Goal: Task Accomplishment & Management: Complete application form

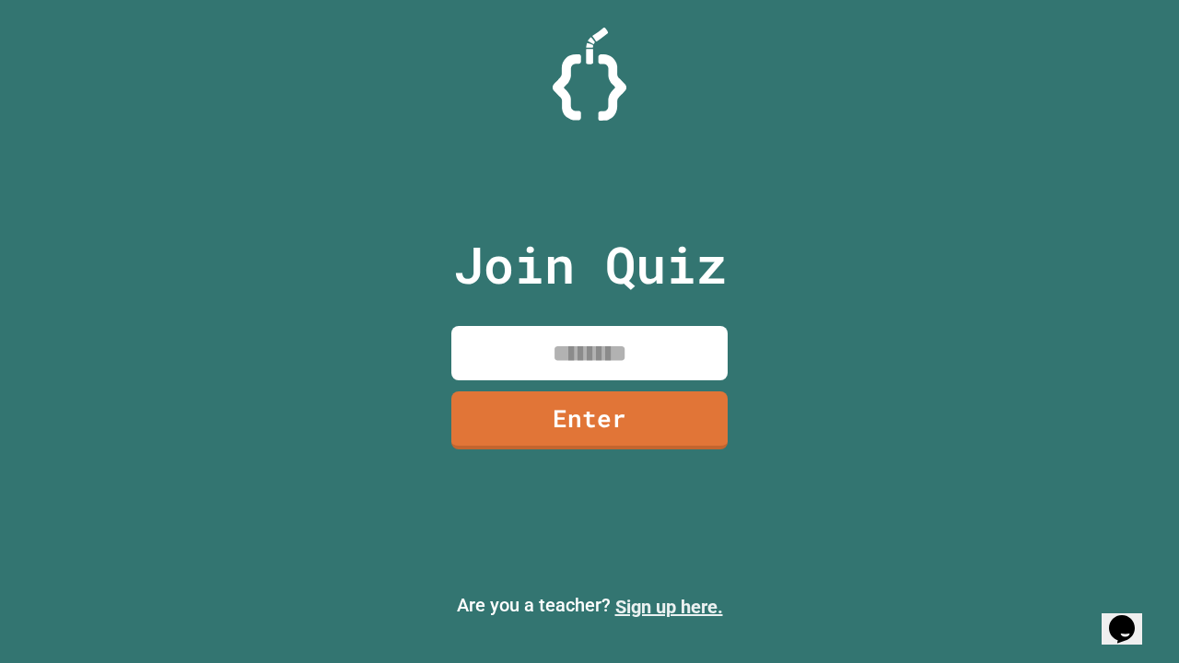
click at [669, 607] on link "Sign up here." at bounding box center [669, 607] width 108 height 22
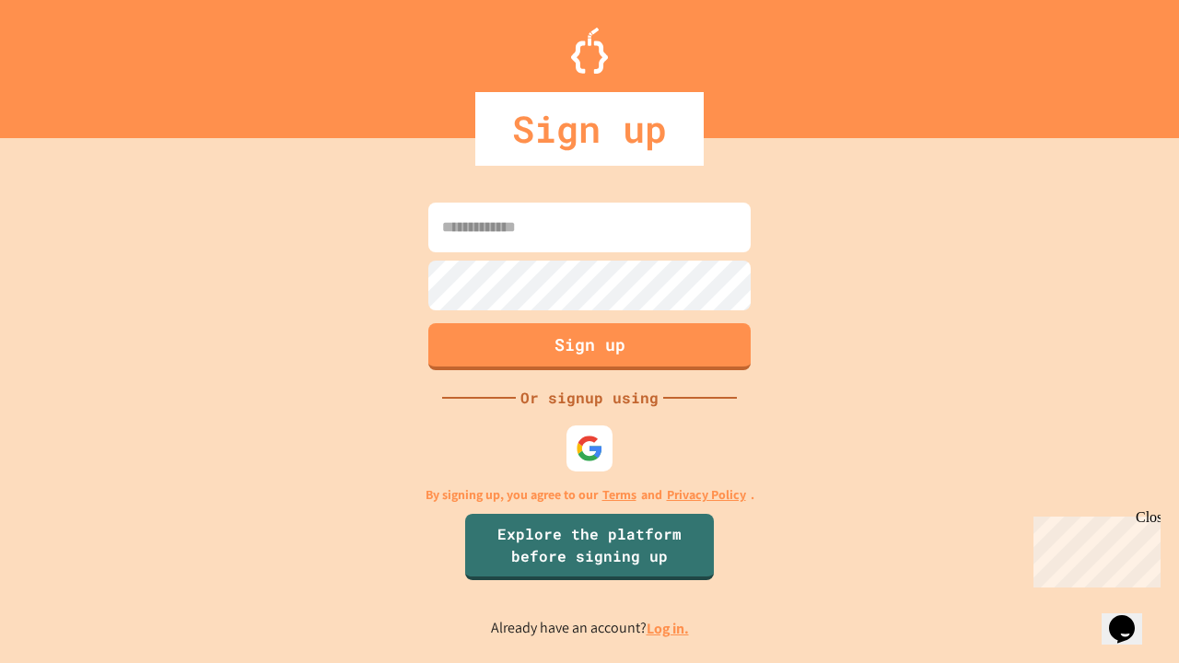
click at [669, 628] on link "Log in." at bounding box center [668, 628] width 42 height 19
